Goal: Task Accomplishment & Management: Manage account settings

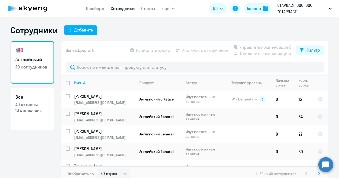
select select "30"
click at [101, 8] on link "Дашборд" at bounding box center [95, 8] width 19 height 5
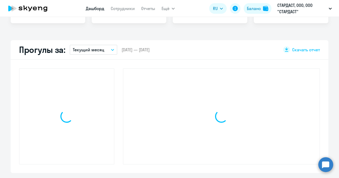
select select "30"
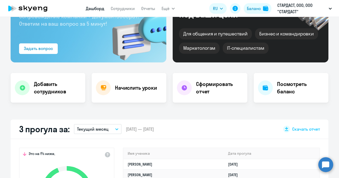
scroll to position [79, 0]
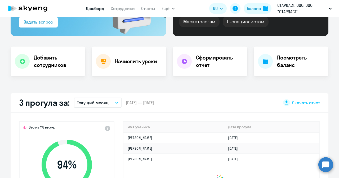
click at [115, 102] on icon "button" at bounding box center [116, 103] width 3 height 2
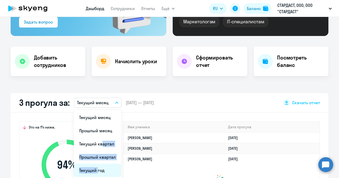
drag, startPoint x: 96, startPoint y: 141, endPoint x: 93, endPoint y: 169, distance: 28.5
click at [93, 169] on ul "Текущий месяц Прошлый месяц Текущий квартал [GEOGRAPHIC_DATA] квартал [GEOGRAPH…" at bounding box center [97, 157] width 47 height 95
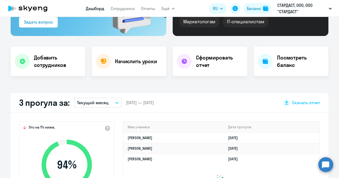
click at [93, 169] on span "94 %" at bounding box center [66, 165] width 61 height 13
click at [107, 101] on button "Текущий месяц" at bounding box center [98, 103] width 48 height 10
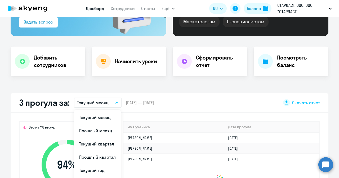
drag, startPoint x: 93, startPoint y: 169, endPoint x: 94, endPoint y: 166, distance: 3.3
click at [93, 168] on li "Текущий год" at bounding box center [97, 170] width 47 height 13
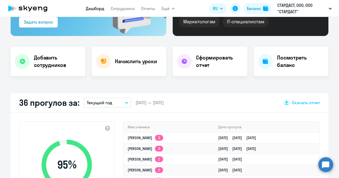
scroll to position [106, 0]
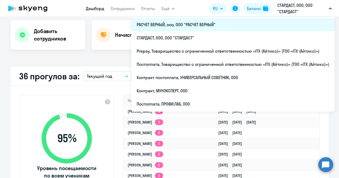
click at [191, 25] on li "РАСЧЕТ ВЕРНЫЙ, ооо, ООО "РАСЧЕТ ВЕРНЫЙ"" at bounding box center [232, 24] width 203 height 13
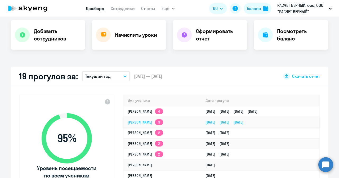
select select "30"
click at [120, 73] on button "Текущий год" at bounding box center [106, 76] width 48 height 10
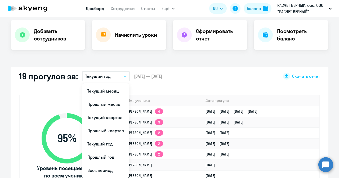
click at [210, 62] on div "Важные контакты Экспресс-чат поддержки Сопровождение компании + документооборот…" at bounding box center [169, 97] width 339 height 161
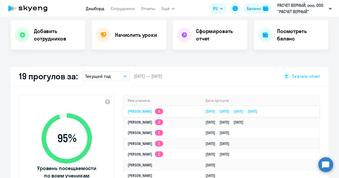
scroll to position [132, 0]
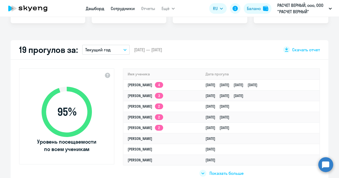
click at [115, 8] on link "Сотрудники" at bounding box center [123, 8] width 24 height 5
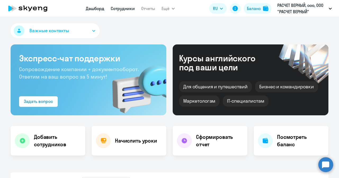
select select "30"
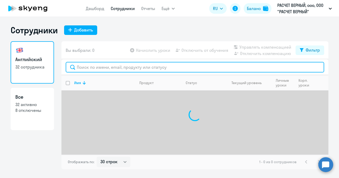
click at [142, 67] on input "text" at bounding box center [195, 67] width 258 height 11
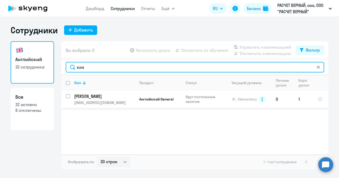
type input "киз"
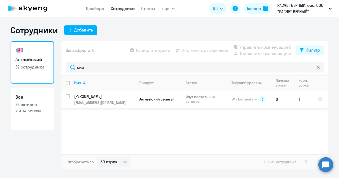
click at [93, 94] on p "[PERSON_NAME]" at bounding box center [104, 96] width 60 height 6
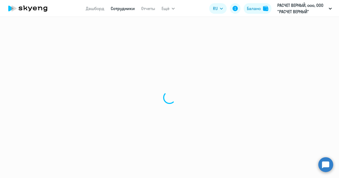
select select "english"
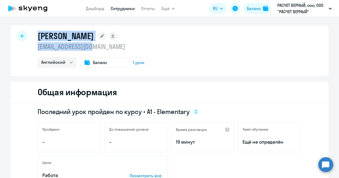
drag, startPoint x: 89, startPoint y: 47, endPoint x: 26, endPoint y: 47, distance: 63.0
click at [26, 47] on div "[PERSON_NAME] [EMAIL_ADDRESS][DOMAIN_NAME] Английский Баланс 1 урок" at bounding box center [170, 50] width 318 height 51
copy div "[PERSON_NAME] [PERSON_NAME][EMAIL_ADDRESS][DOMAIN_NAME]"
click at [93, 8] on link "Дашборд" at bounding box center [95, 8] width 19 height 5
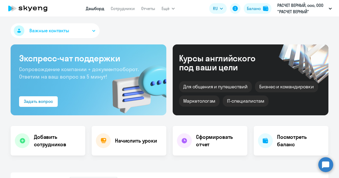
select select "30"
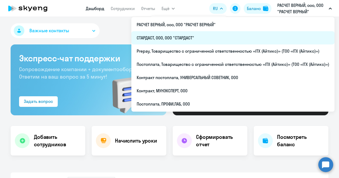
click at [169, 37] on li "СТАРДАСТ, ООО, ООО "СТАРДАСТ"" at bounding box center [232, 37] width 203 height 13
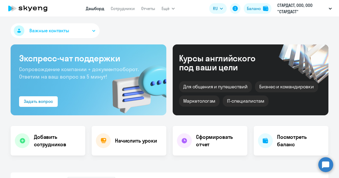
select select "30"
click at [118, 7] on link "Сотрудники" at bounding box center [123, 8] width 24 height 5
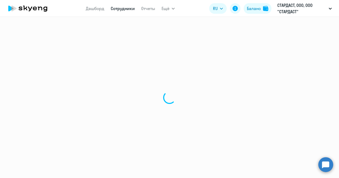
select select "30"
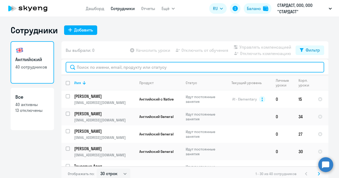
click at [139, 66] on input "text" at bounding box center [195, 67] width 258 height 11
paste input "[EMAIL_ADDRESS][DOMAIN_NAME]"
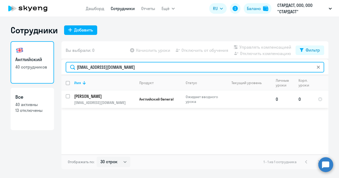
type input "[EMAIL_ADDRESS][DOMAIN_NAME]"
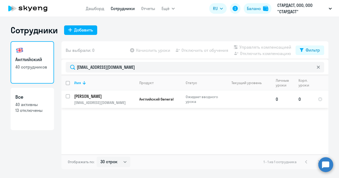
click at [96, 94] on p "[PERSON_NAME]" at bounding box center [104, 96] width 60 height 6
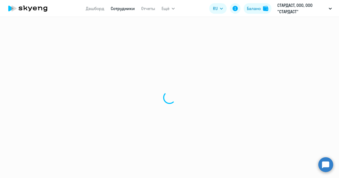
select select "english"
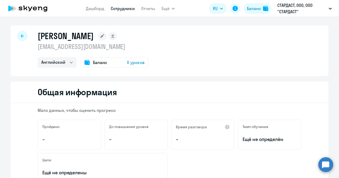
click at [132, 62] on span "0 уроков" at bounding box center [136, 62] width 18 height 6
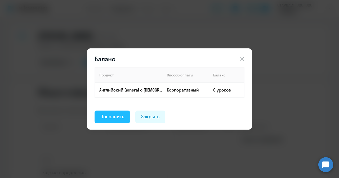
click at [110, 117] on div "Пополнить" at bounding box center [112, 116] width 24 height 7
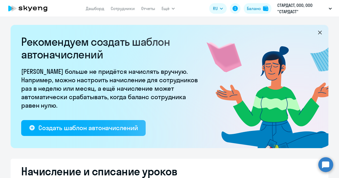
select select "10"
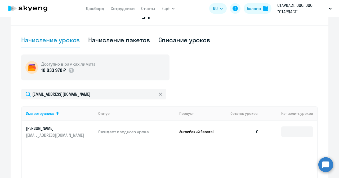
scroll to position [185, 0]
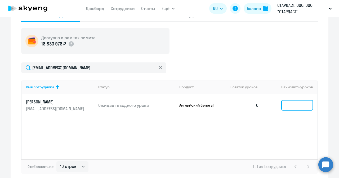
click at [288, 105] on input at bounding box center [297, 105] width 32 height 11
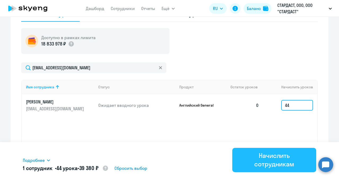
type input "44"
click at [284, 157] on div "Начислить сотрудникам" at bounding box center [274, 159] width 69 height 17
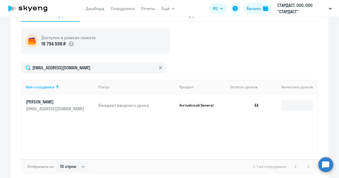
scroll to position [26, 0]
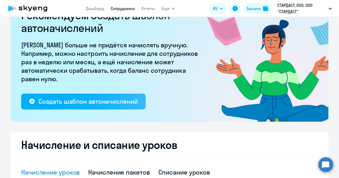
click at [118, 7] on link "Сотрудники" at bounding box center [123, 8] width 24 height 5
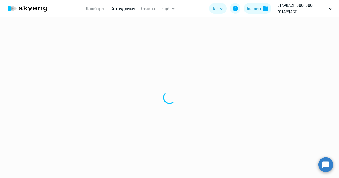
select select "30"
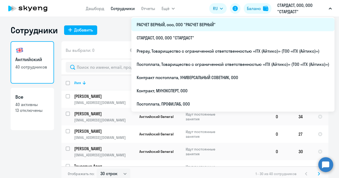
click at [208, 24] on li "РАСЧЕТ ВЕРНЫЙ, ооо, ООО "РАСЧЕТ ВЕРНЫЙ"" at bounding box center [232, 24] width 203 height 13
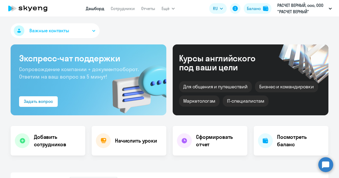
select select "30"
click at [119, 9] on link "Сотрудники" at bounding box center [123, 8] width 24 height 5
select select "30"
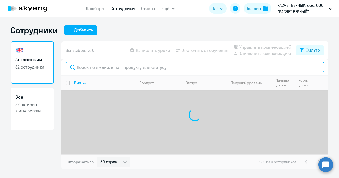
click at [122, 65] on input "text" at bounding box center [195, 67] width 258 height 11
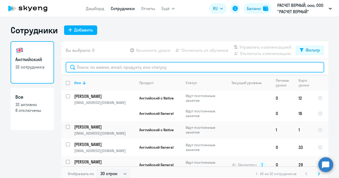
paste input "[EMAIL_ADDRESS][DOMAIN_NAME]"
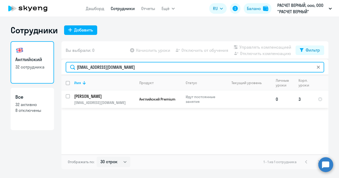
type input "[EMAIL_ADDRESS][DOMAIN_NAME]"
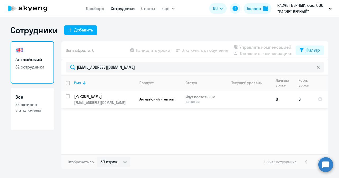
click at [90, 103] on p "[EMAIL_ADDRESS][DOMAIN_NAME]" at bounding box center [104, 102] width 61 height 5
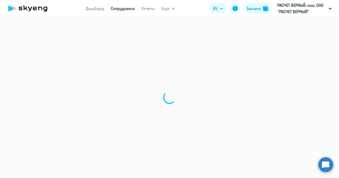
select select "english"
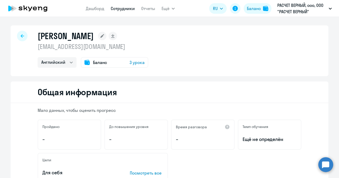
scroll to position [53, 0]
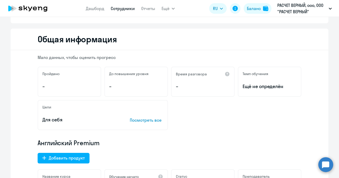
click at [132, 120] on p "Посмотреть все" at bounding box center [146, 120] width 33 height 6
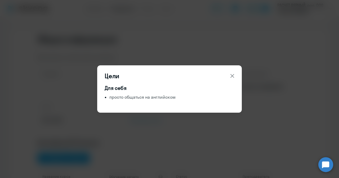
click at [230, 75] on icon at bounding box center [232, 76] width 6 height 6
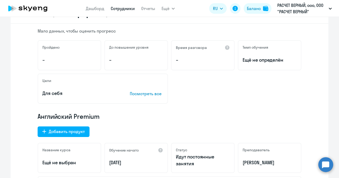
scroll to position [159, 0]
